Goal: Transaction & Acquisition: Download file/media

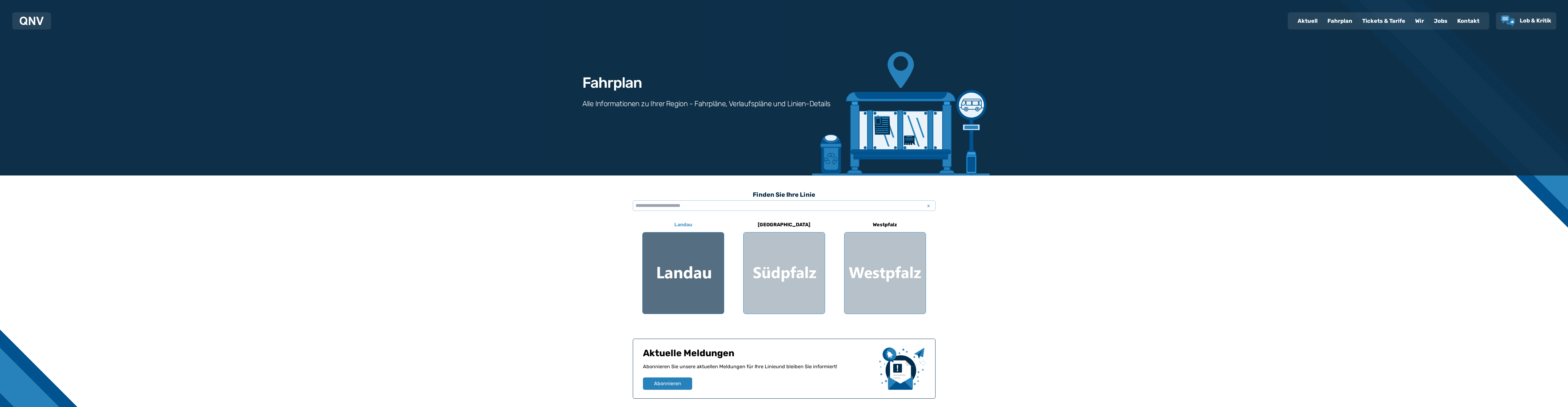
click at [700, 280] on div at bounding box center [683, 273] width 81 height 81
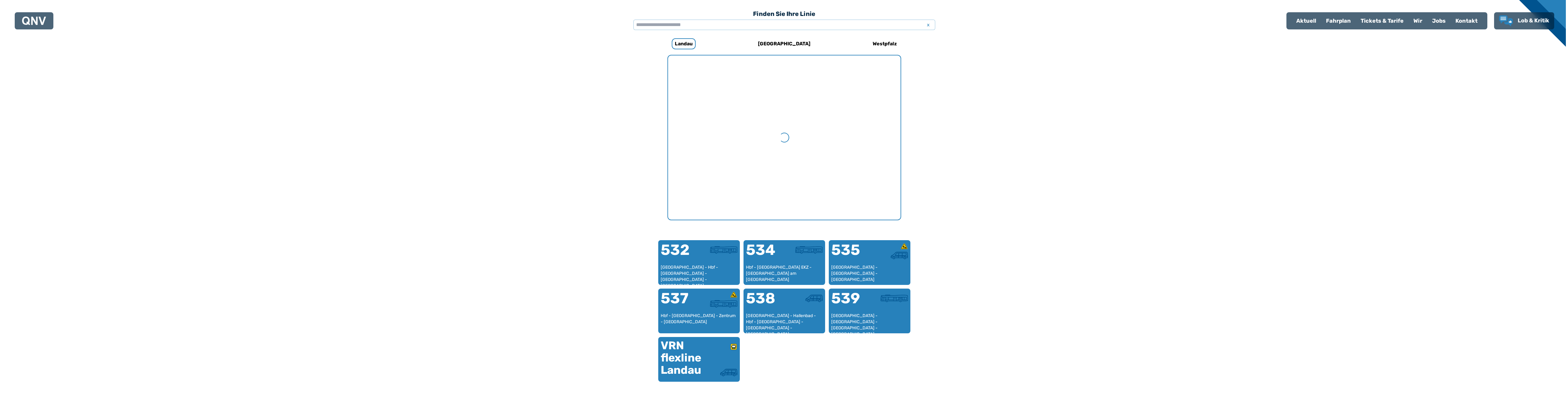
scroll to position [189, 0]
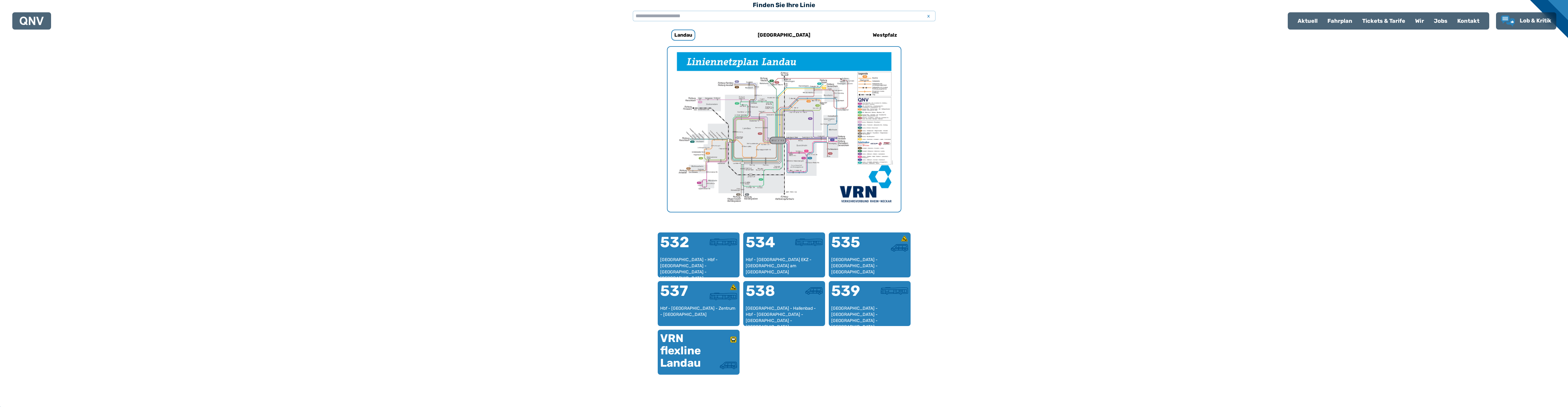
click at [768, 128] on img "1 von 1" at bounding box center [784, 130] width 233 height 165
click at [793, 131] on img "1 von 1" at bounding box center [784, 130] width 233 height 165
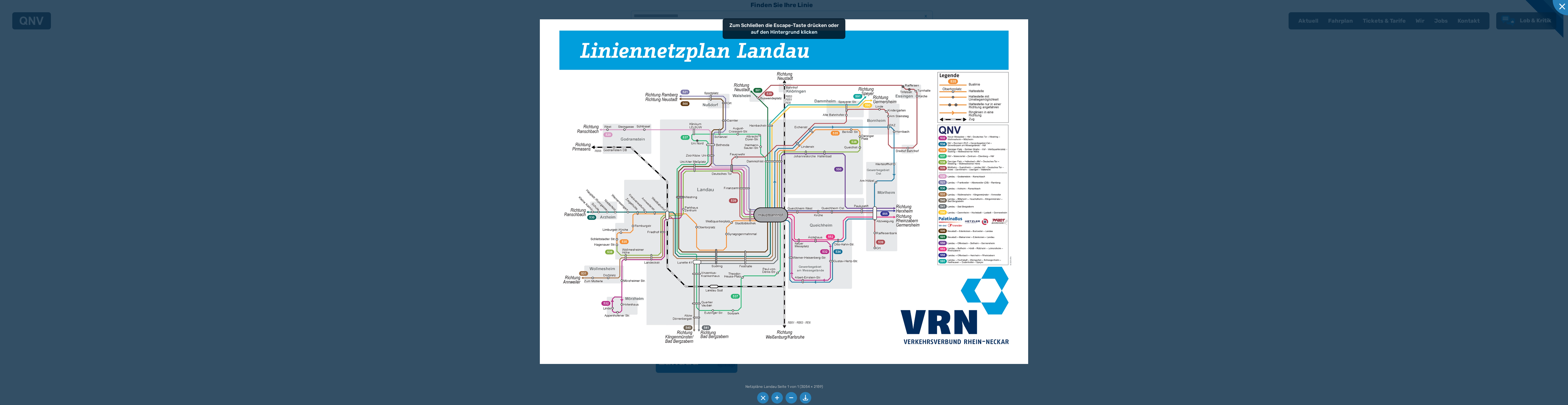
click at [841, 151] on img at bounding box center [784, 192] width 488 height 345
click at [775, 249] on img at bounding box center [784, 192] width 488 height 345
click at [807, 399] on li at bounding box center [805, 398] width 12 height 12
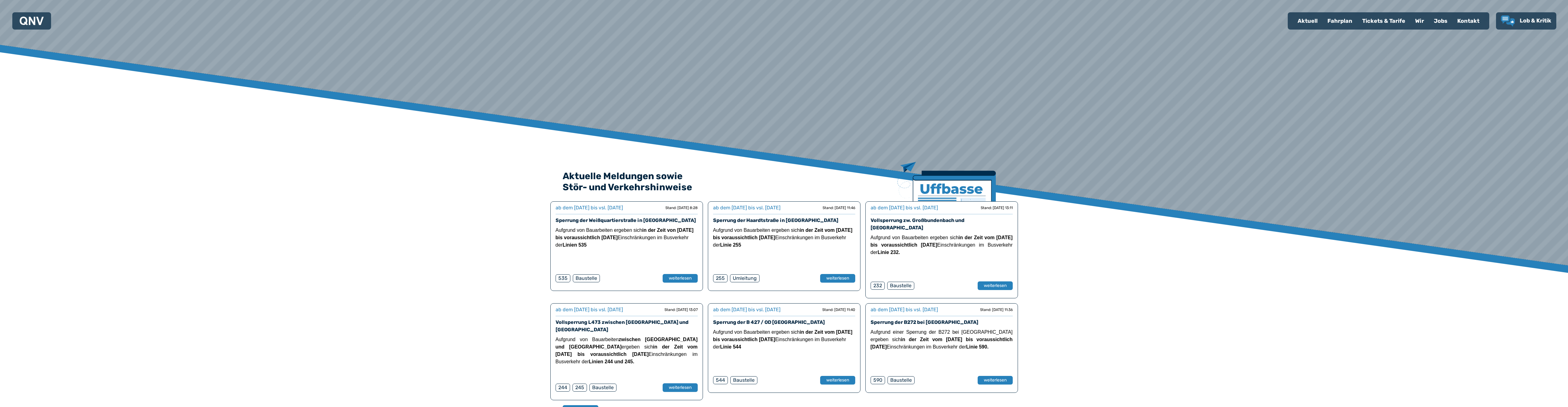
scroll to position [123, 0]
click at [1333, 21] on div "Fahrplan" at bounding box center [1340, 21] width 35 height 16
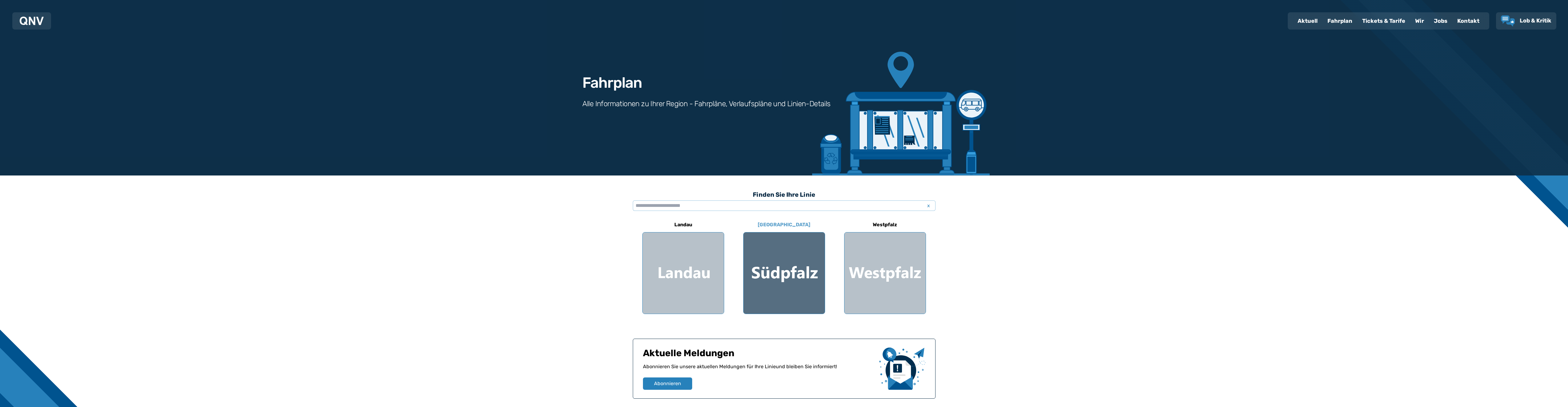
click at [791, 268] on div at bounding box center [784, 273] width 81 height 81
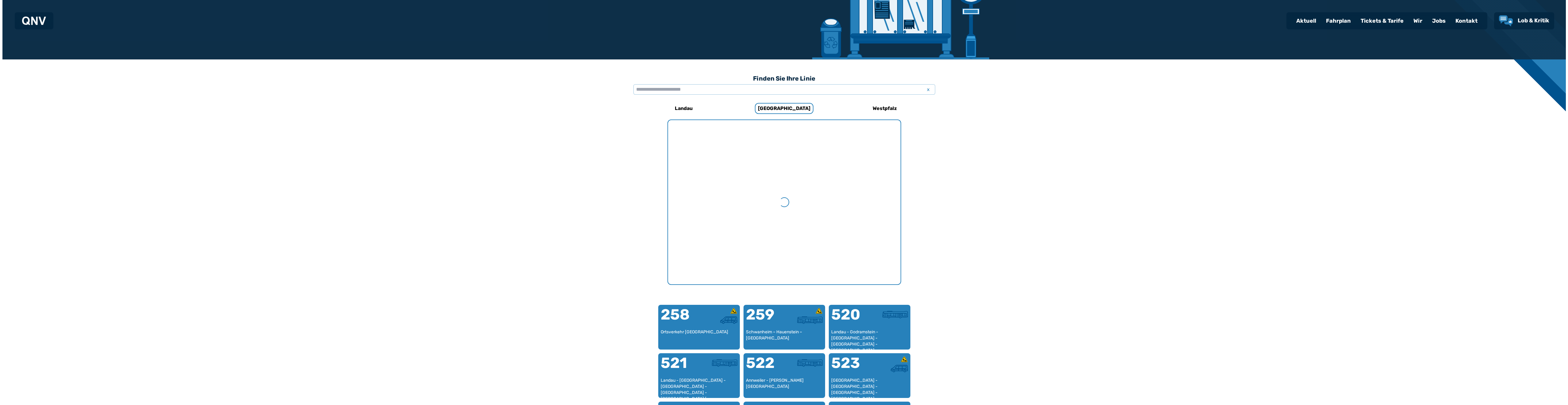
scroll to position [189, 0]
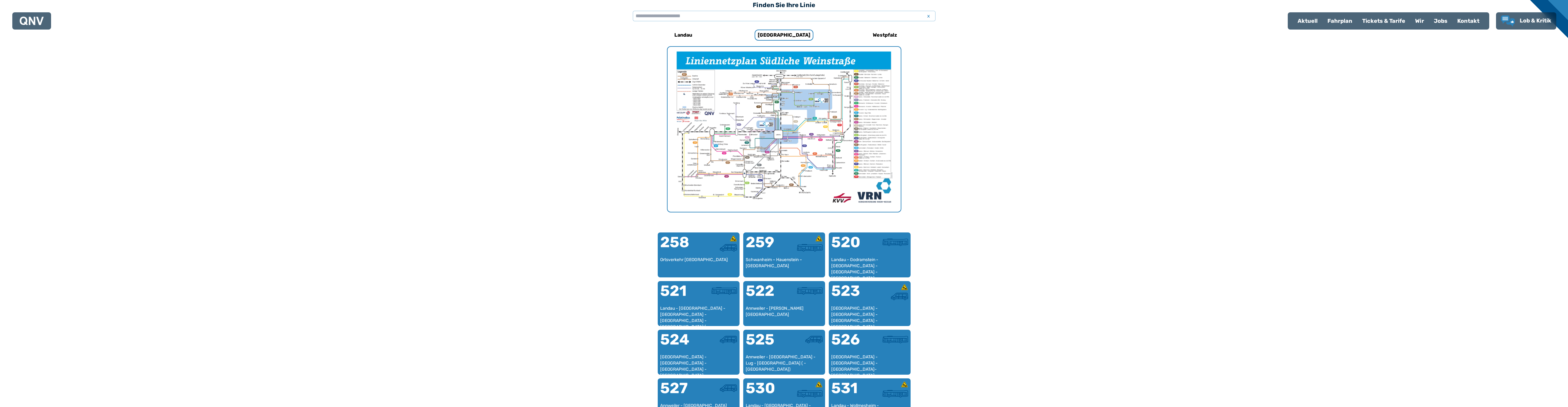
click at [771, 113] on img "1 von 1" at bounding box center [784, 130] width 233 height 165
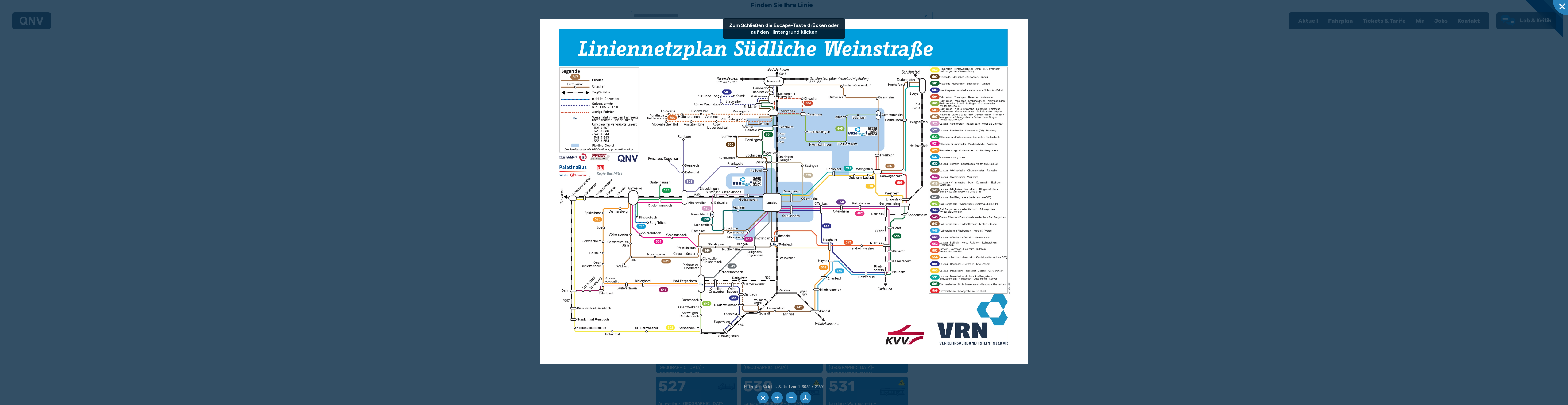
click at [808, 397] on li at bounding box center [805, 398] width 12 height 12
